Goal: Task Accomplishment & Management: Manage account settings

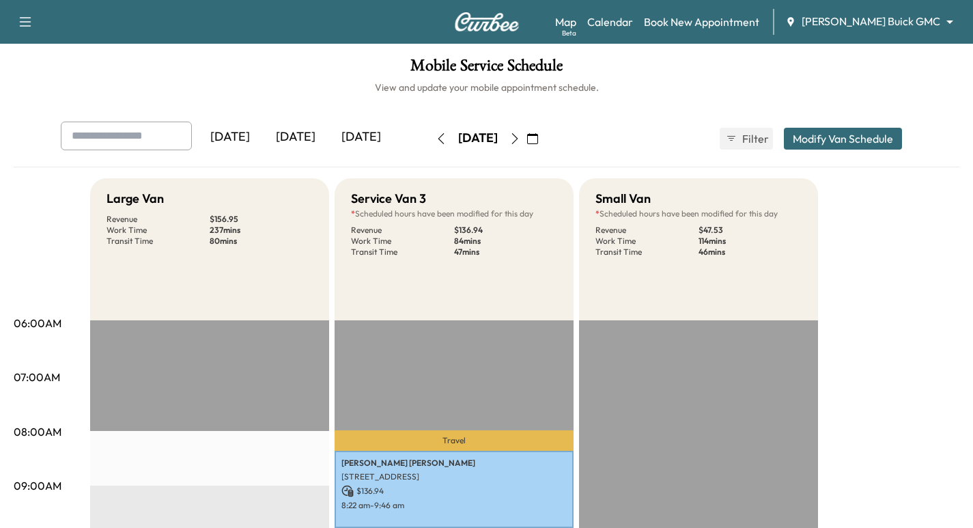
click at [910, 30] on div "Map Beta Calendar Book New Appointment [PERSON_NAME] Buick GMC ******** ​" at bounding box center [758, 22] width 407 height 26
click at [949, 17] on body "Support Log Out Map Beta Calendar Book New Appointment [PERSON_NAME] Buick GMC …" at bounding box center [486, 264] width 973 height 528
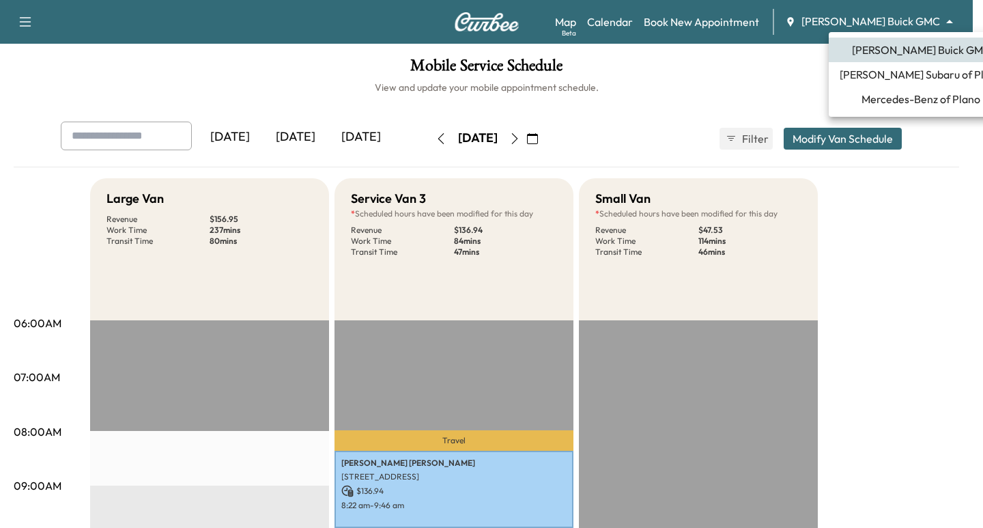
click at [906, 96] on span "Mercedes-Benz of Plano" at bounding box center [920, 99] width 119 height 16
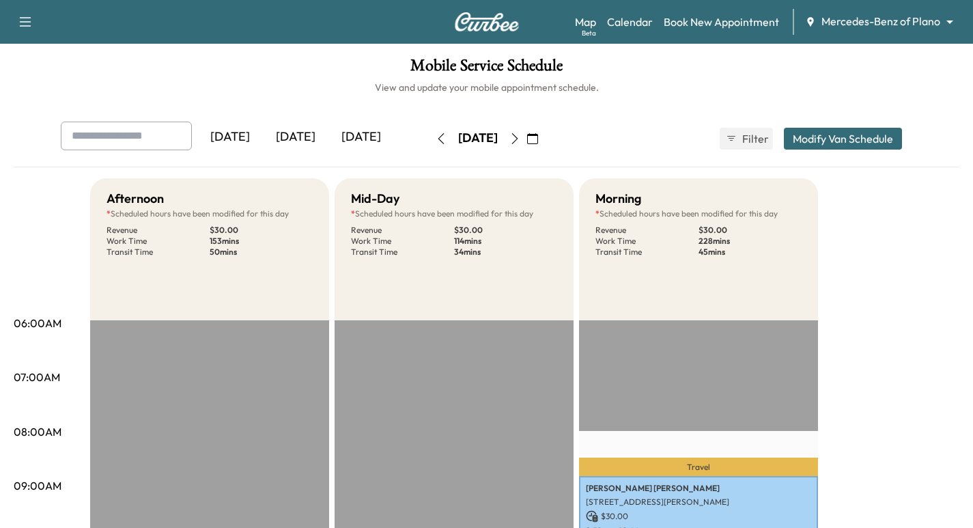
click at [520, 134] on icon "button" at bounding box center [514, 138] width 11 height 11
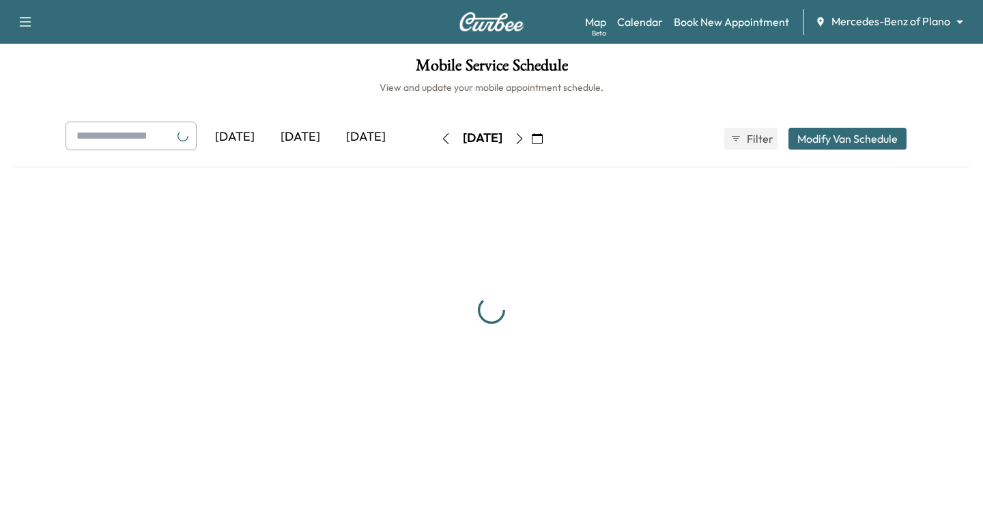
click at [525, 134] on icon "button" at bounding box center [519, 138] width 11 height 11
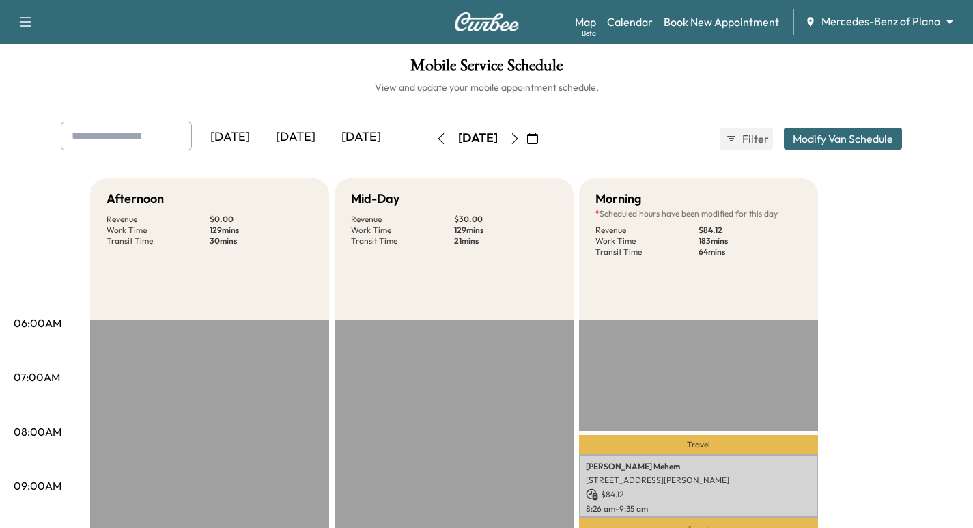
click at [520, 137] on icon "button" at bounding box center [514, 138] width 11 height 11
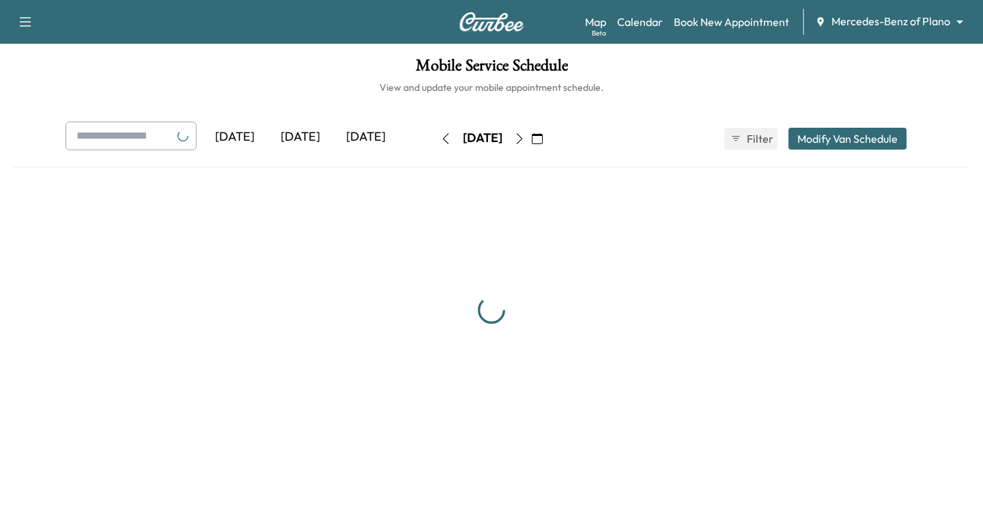
click at [549, 137] on button "button" at bounding box center [537, 139] width 23 height 22
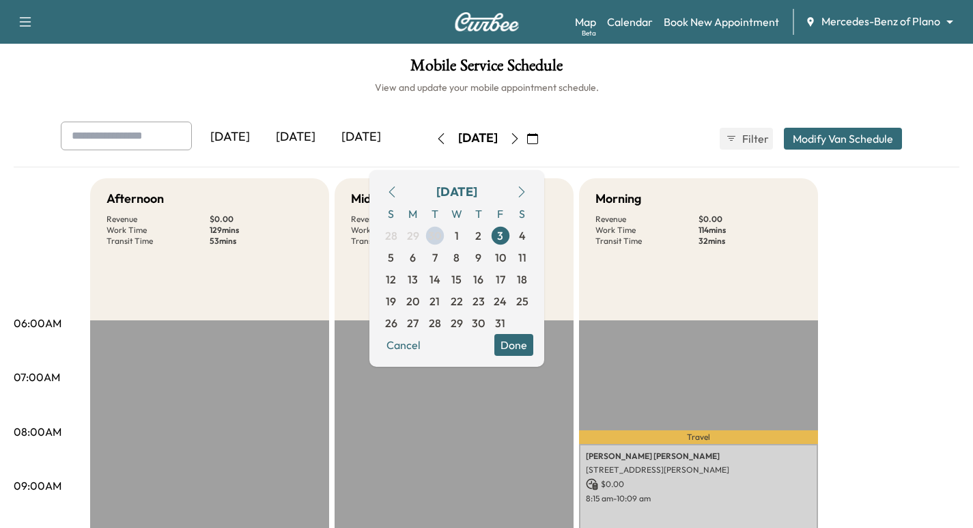
click at [520, 139] on icon "button" at bounding box center [514, 138] width 11 height 11
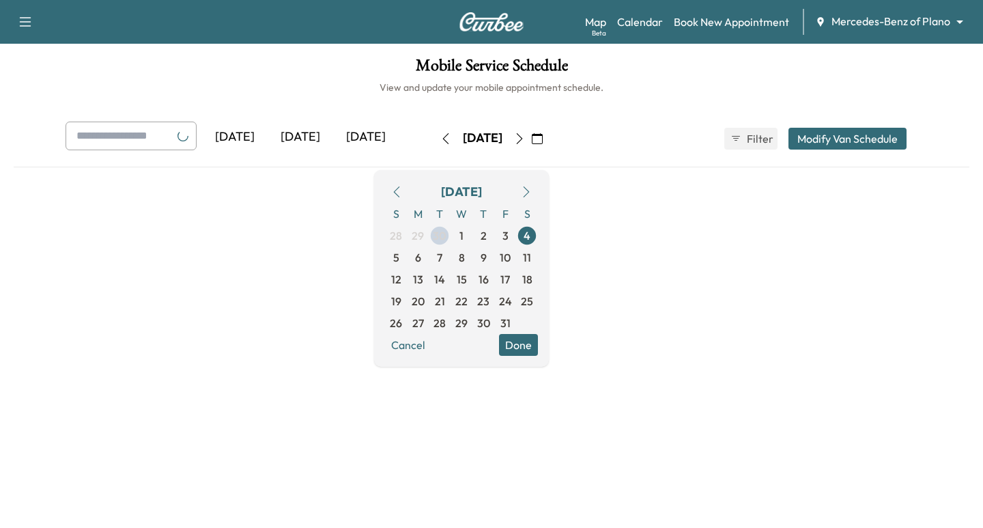
click at [531, 139] on button "button" at bounding box center [519, 139] width 23 height 22
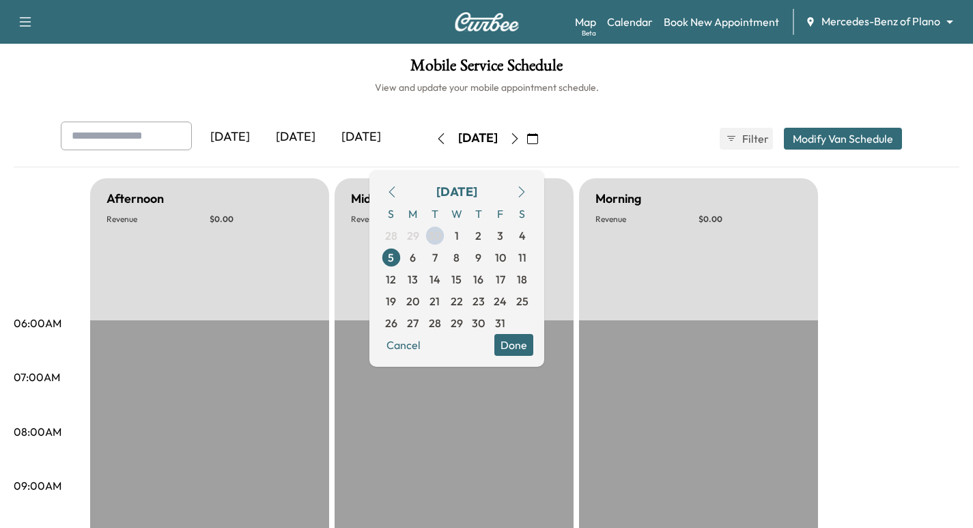
click at [538, 134] on icon "button" at bounding box center [532, 138] width 11 height 11
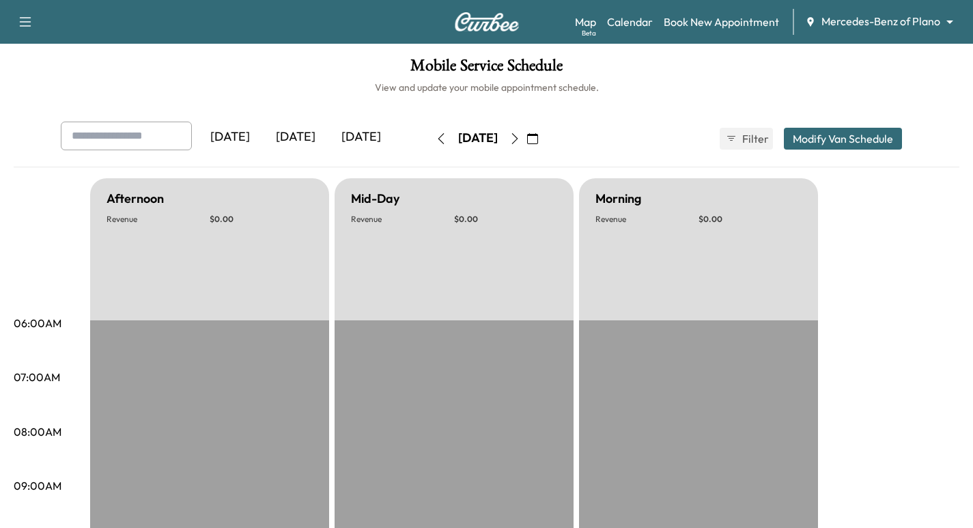
click at [520, 136] on icon "button" at bounding box center [514, 138] width 11 height 11
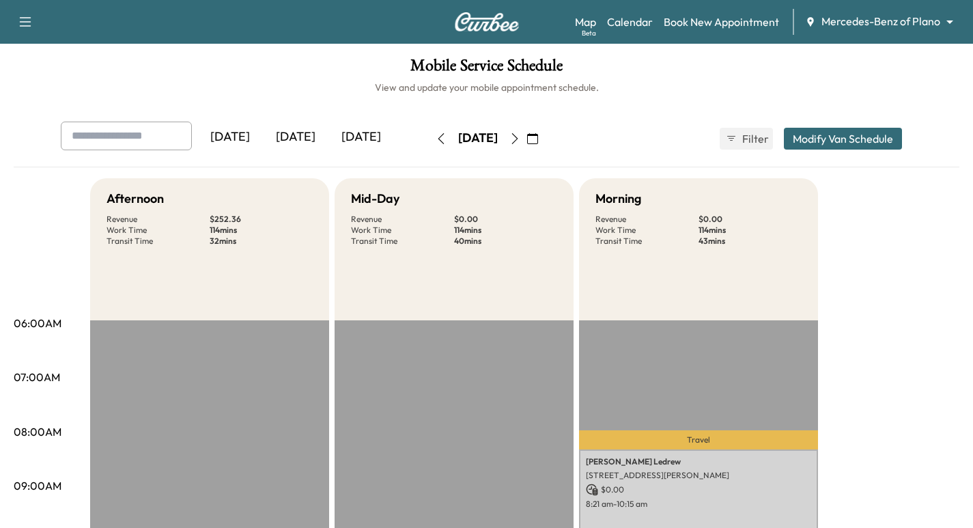
click at [520, 136] on icon "button" at bounding box center [514, 138] width 11 height 11
click at [517, 137] on icon "button" at bounding box center [514, 138] width 6 height 11
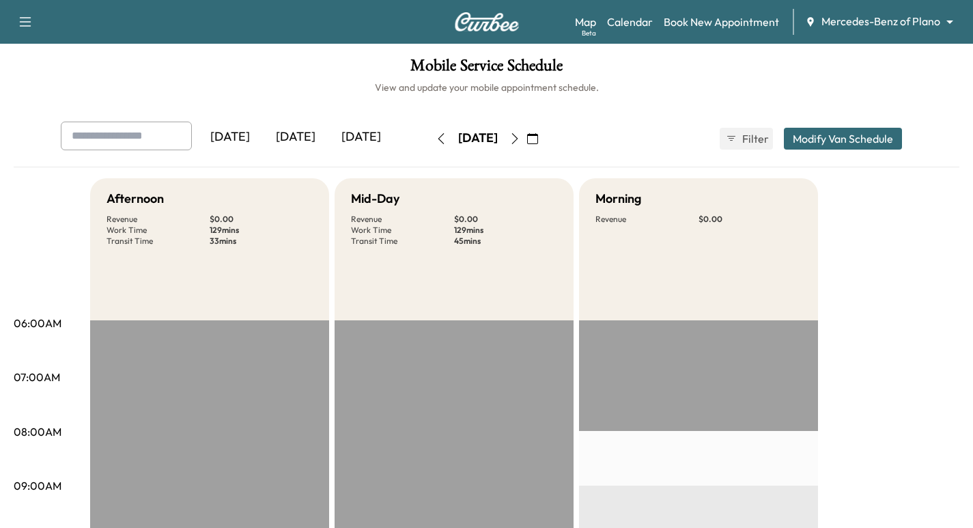
click at [435, 139] on icon "button" at bounding box center [440, 138] width 11 height 11
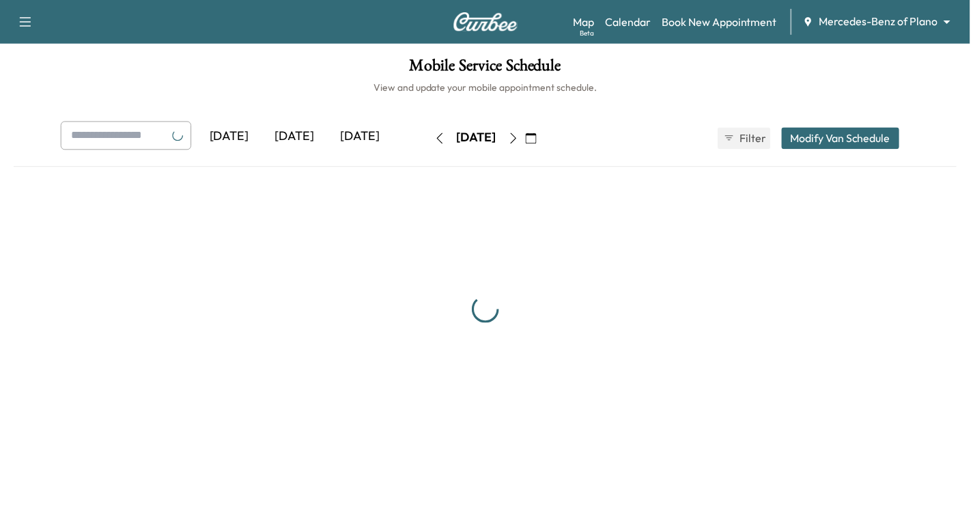
click at [429, 139] on button "button" at bounding box center [440, 139] width 23 height 22
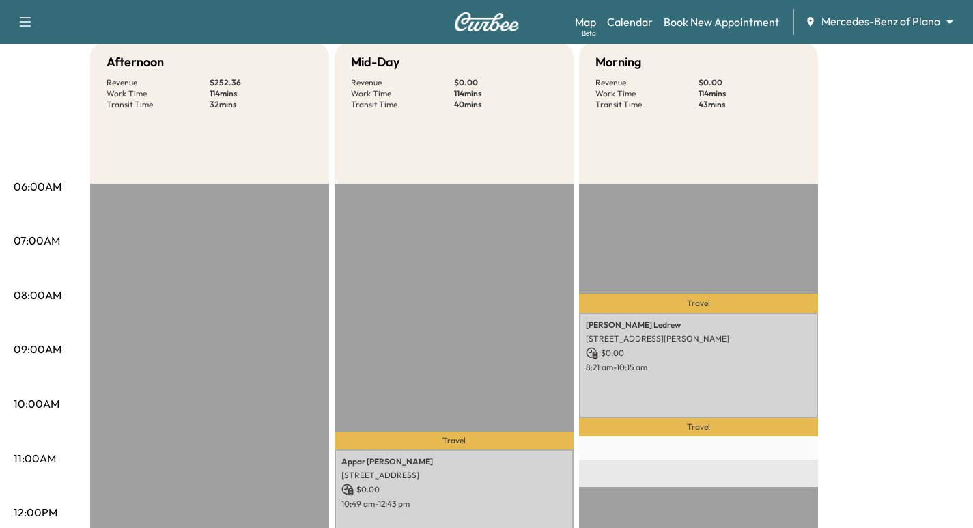
scroll to position [205, 0]
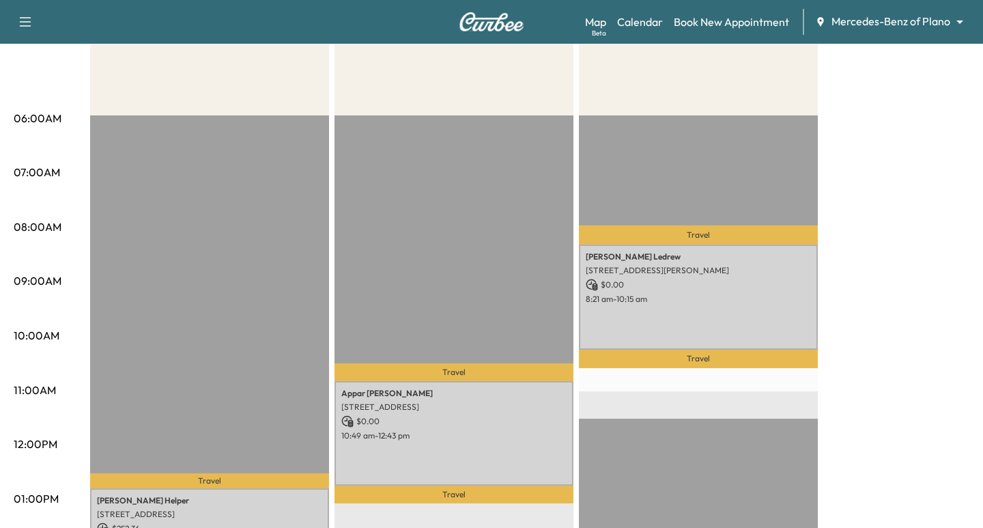
click at [880, 14] on body "Support Log Out Map Beta Calendar Book New Appointment Mercedes-Benz of Plano *…" at bounding box center [491, 59] width 983 height 528
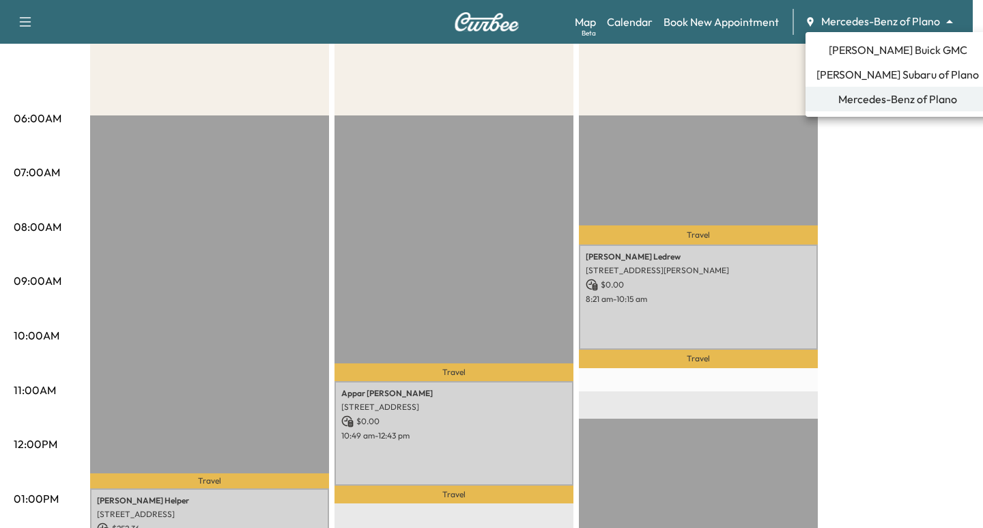
click at [869, 55] on span "[PERSON_NAME] Buick GMC" at bounding box center [898, 50] width 139 height 16
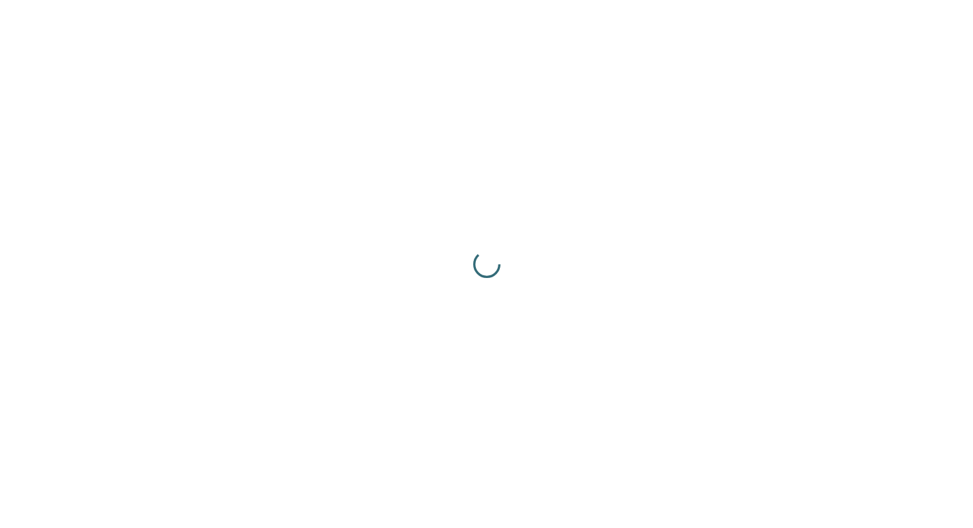
scroll to position [0, 0]
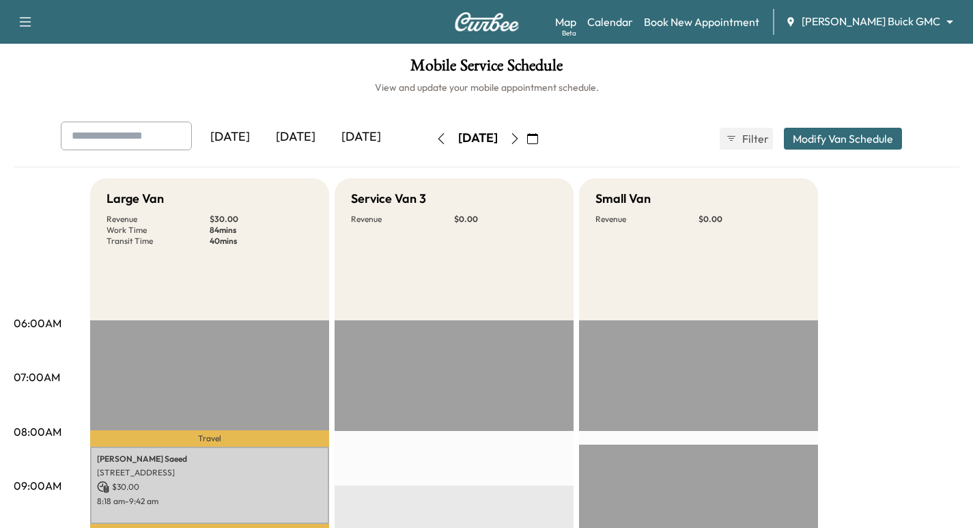
click at [435, 142] on icon "button" at bounding box center [440, 138] width 11 height 11
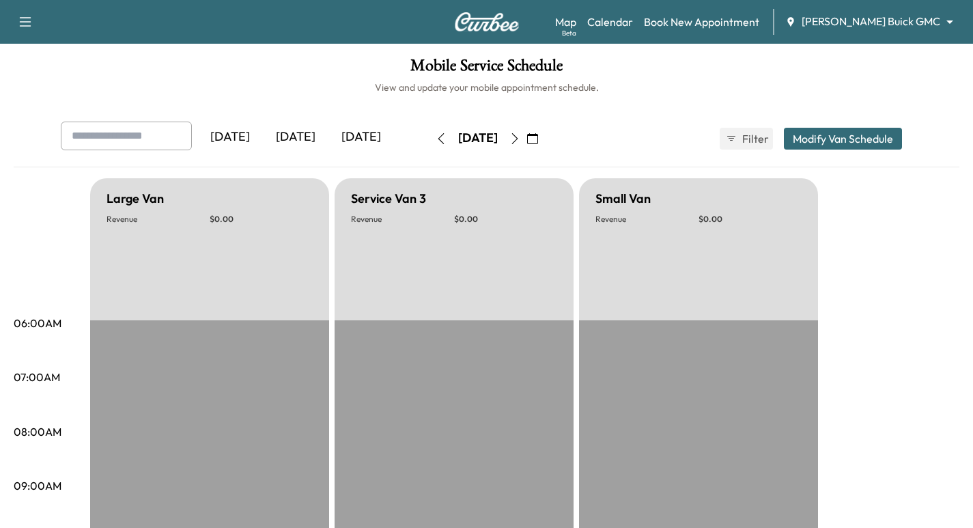
click at [435, 140] on icon "button" at bounding box center [440, 138] width 11 height 11
click at [429, 140] on button "button" at bounding box center [440, 139] width 23 height 22
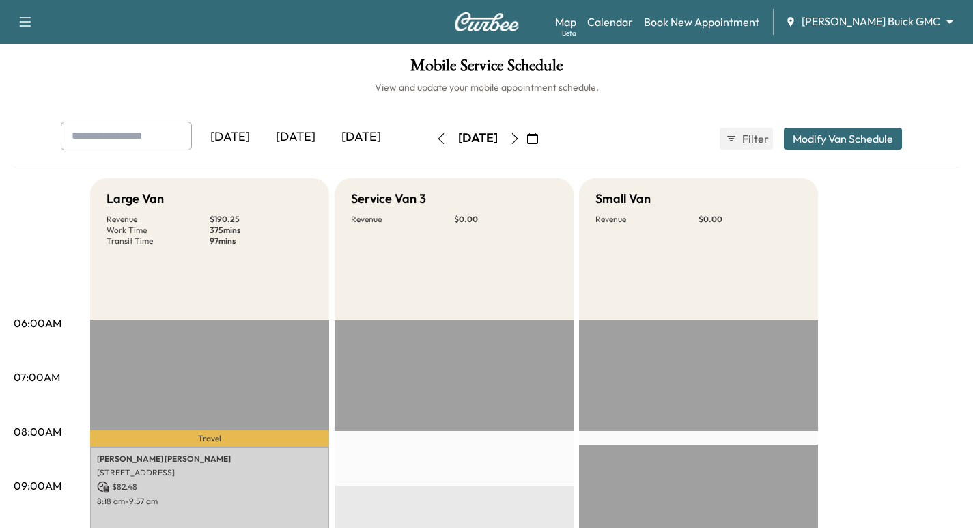
click at [435, 137] on icon "button" at bounding box center [440, 138] width 11 height 11
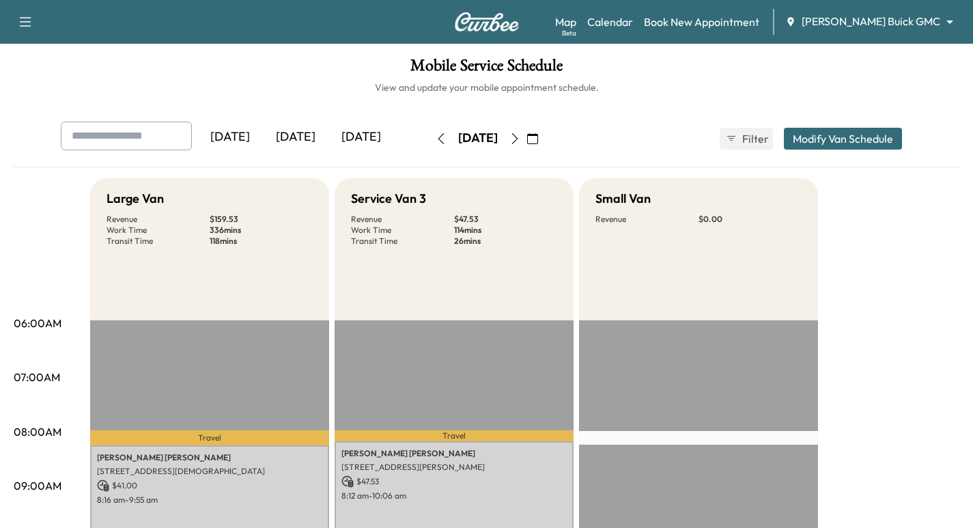
click at [435, 137] on icon "button" at bounding box center [440, 138] width 11 height 11
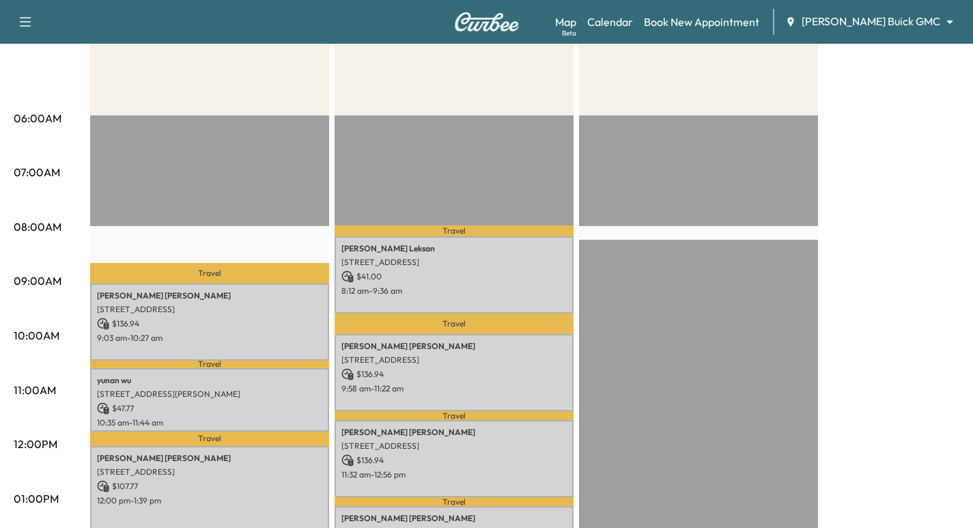
scroll to position [273, 0]
